Goal: Browse casually

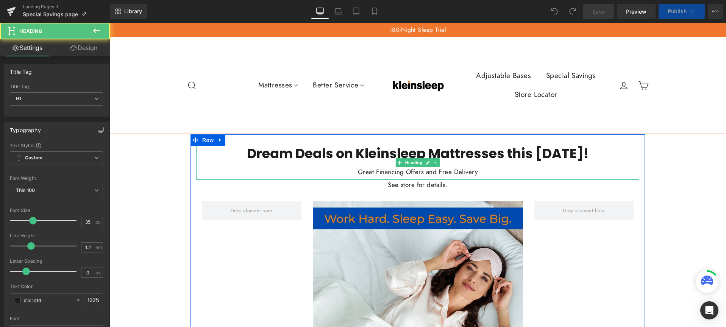
click at [371, 155] on span "Dream Deals on Kleinsleep Mattresses this [DATE]!" at bounding box center [418, 153] width 342 height 19
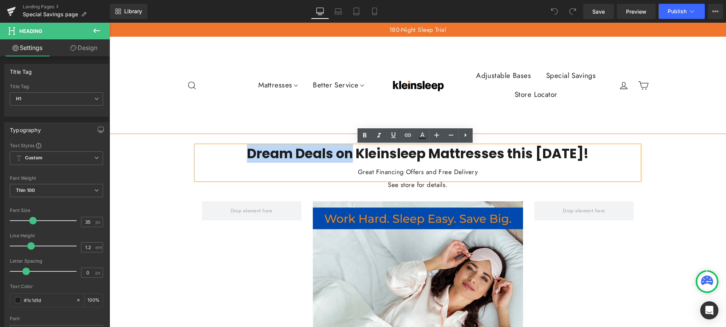
drag, startPoint x: 254, startPoint y: 152, endPoint x: 347, endPoint y: 155, distance: 93.6
click at [347, 155] on span "Dream Deals on Kleinsleep Mattresses this [DATE]!" at bounding box center [418, 153] width 342 height 19
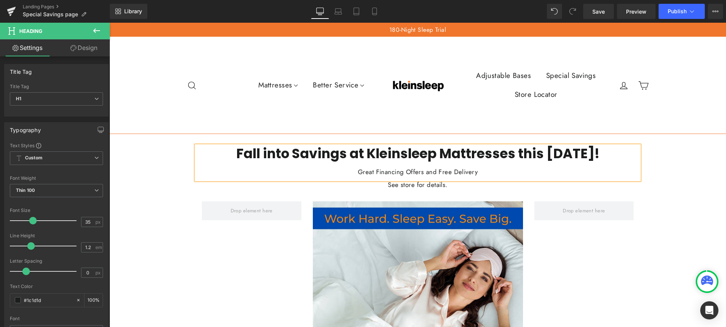
drag, startPoint x: 421, startPoint y: 153, endPoint x: 580, endPoint y: 154, distance: 159.1
click at [580, 154] on span "Fall into Savings at Kleinsleep Mattresses this [DATE]!" at bounding box center [417, 153] width 363 height 19
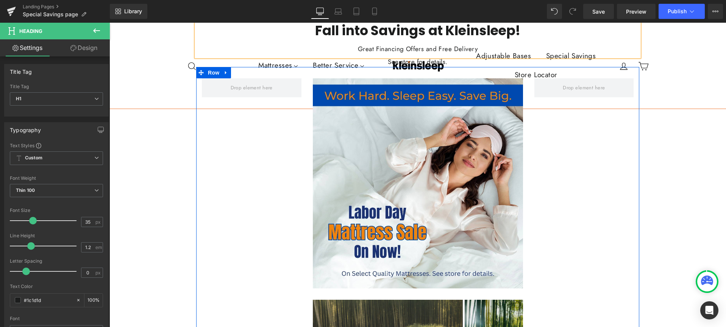
scroll to position [121, 0]
